Goal: Information Seeking & Learning: Learn about a topic

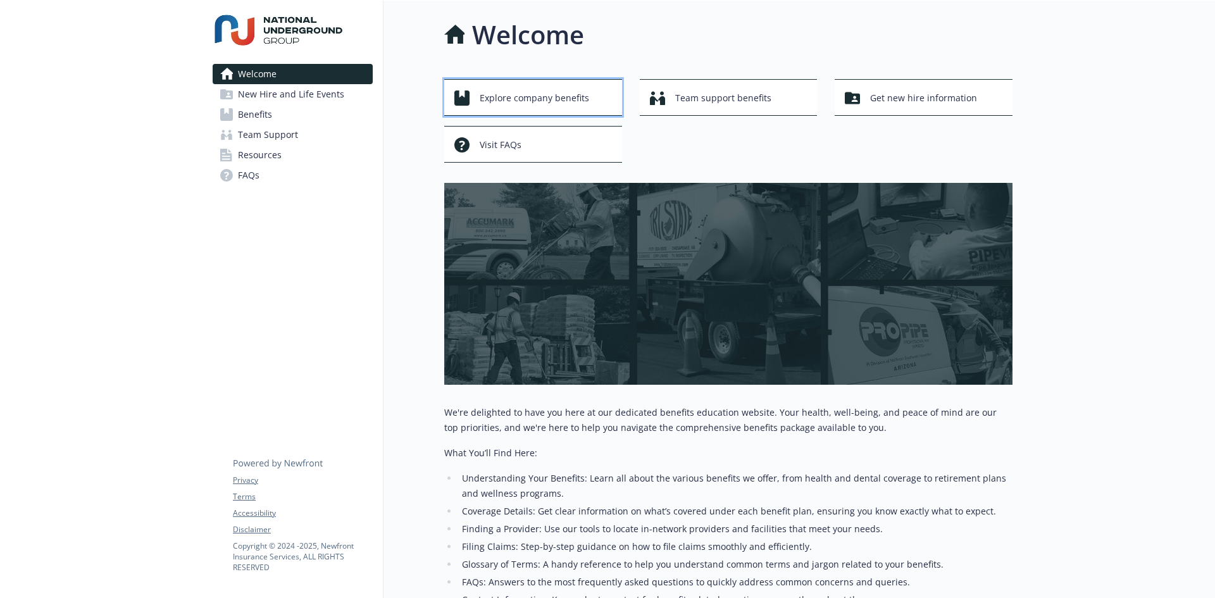
click at [524, 103] on span "Explore company benefits" at bounding box center [534, 98] width 109 height 24
click at [880, 94] on span "Get new hire information" at bounding box center [923, 98] width 107 height 24
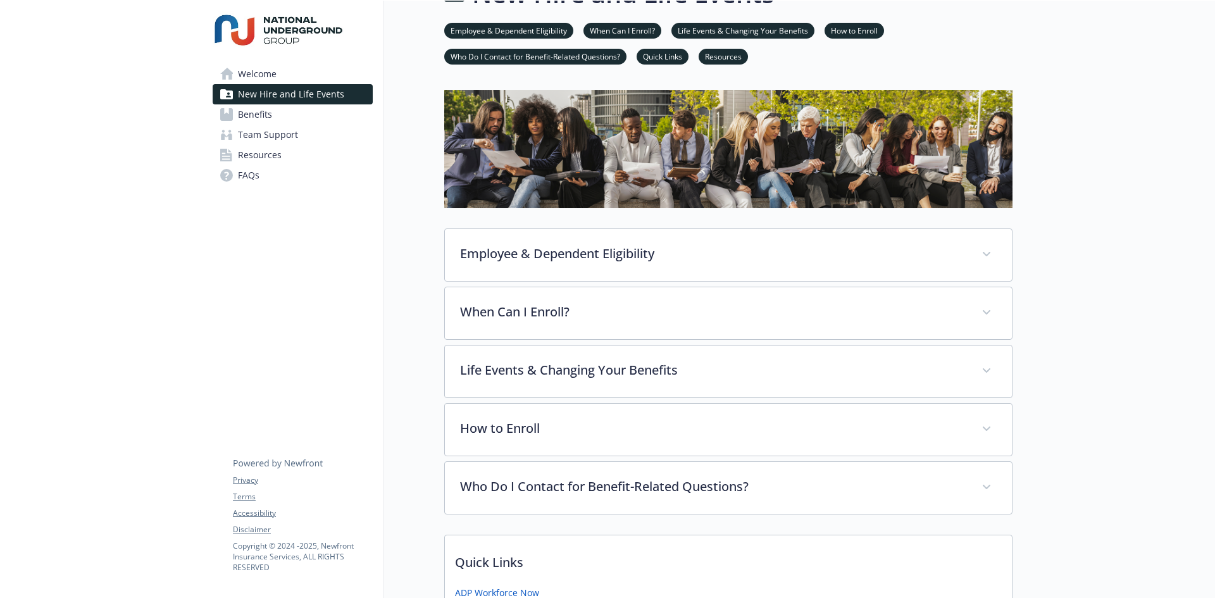
scroll to position [63, 0]
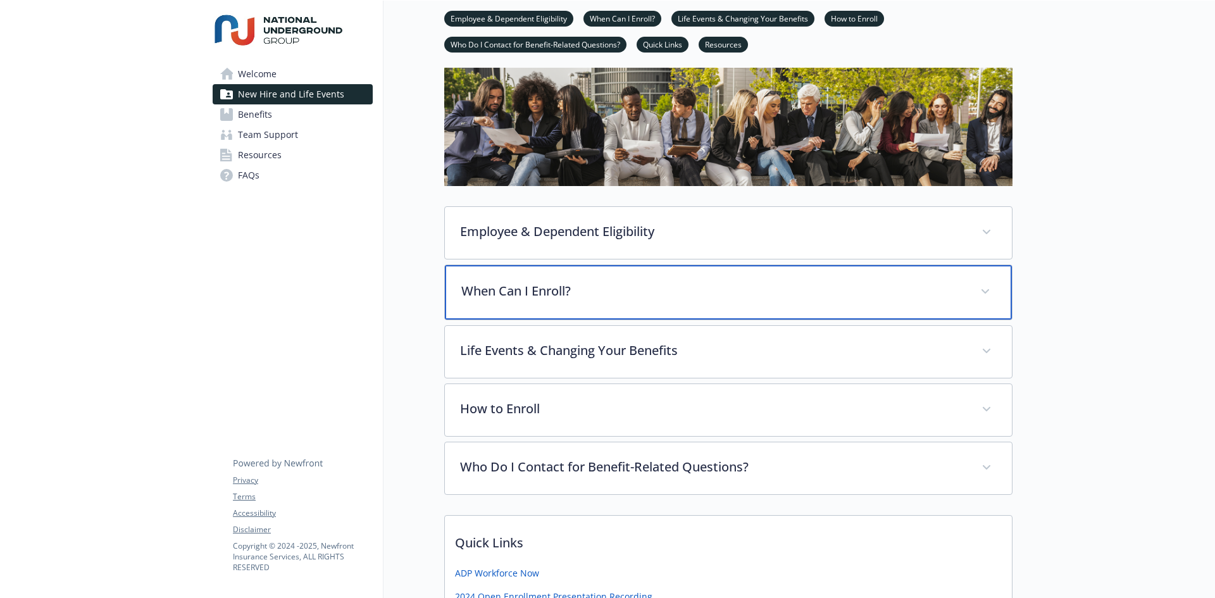
click at [989, 290] on span at bounding box center [985, 292] width 20 height 20
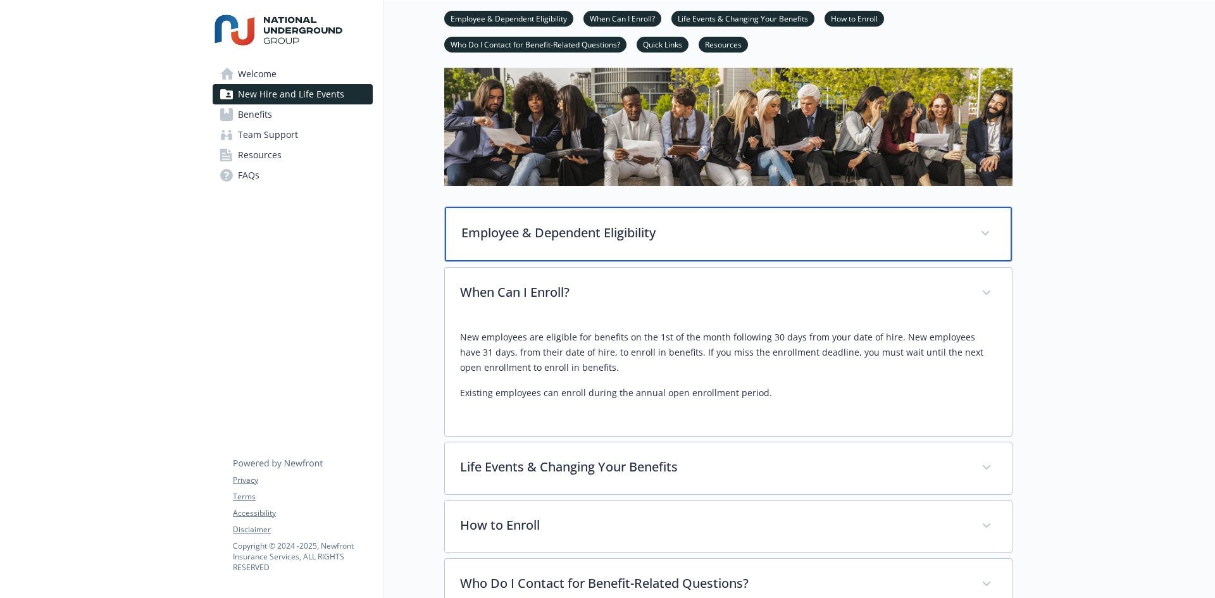
click at [971, 245] on div "Employee & Dependent Eligibility" at bounding box center [728, 234] width 567 height 54
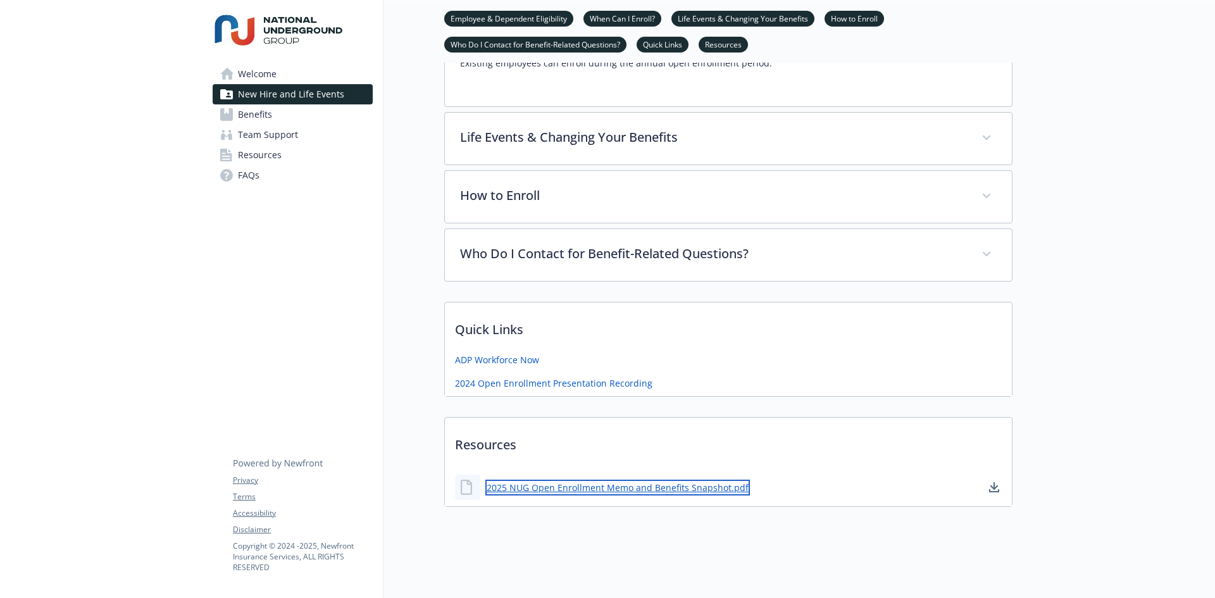
scroll to position [701, 0]
click at [691, 480] on link "2025 NUG Open Enrollment Memo and Benefits Snapshot.pdf" at bounding box center [617, 488] width 264 height 16
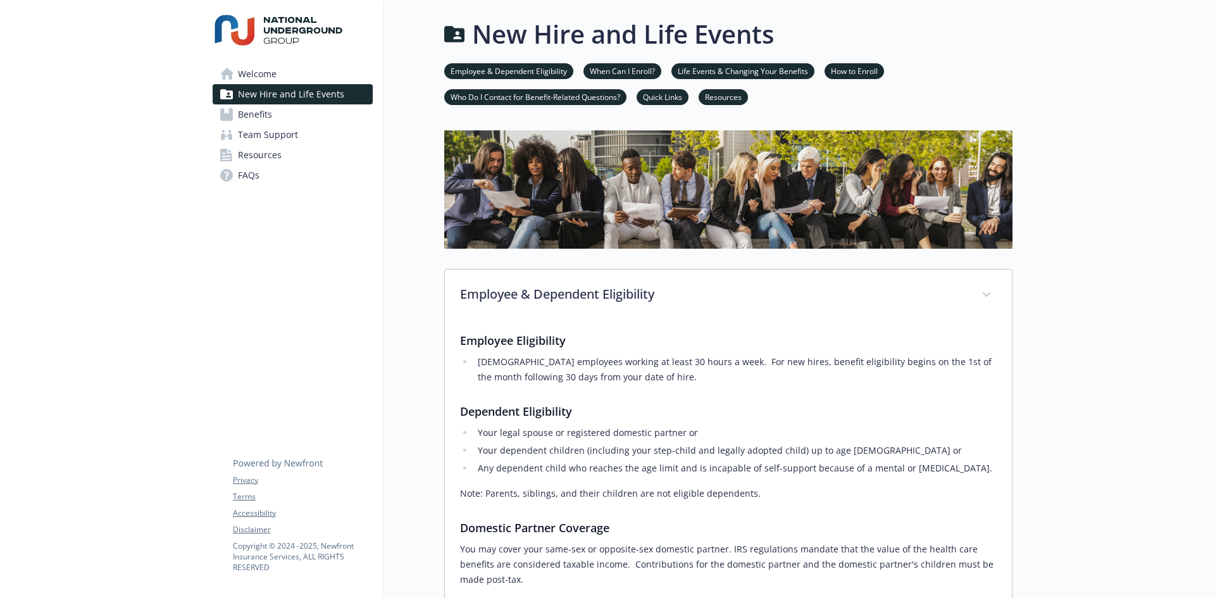
scroll to position [0, 0]
